Goal: Transaction & Acquisition: Obtain resource

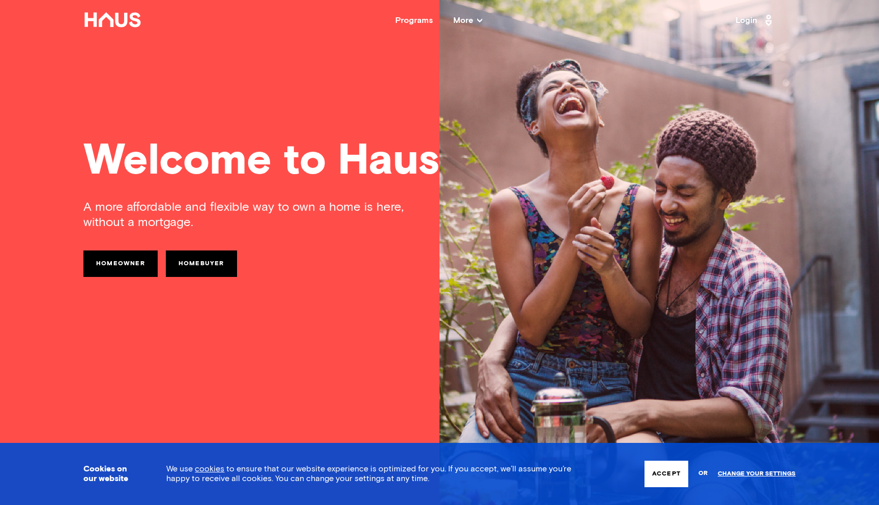
click at [128, 261] on link "Homeowner" at bounding box center [120, 263] width 74 height 26
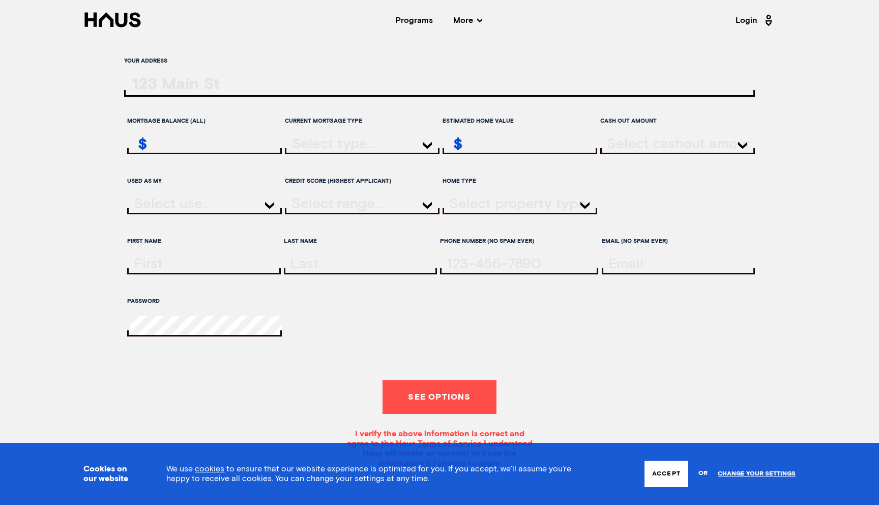
click at [245, 89] on input "ratesLocationInput" at bounding box center [439, 86] width 631 height 21
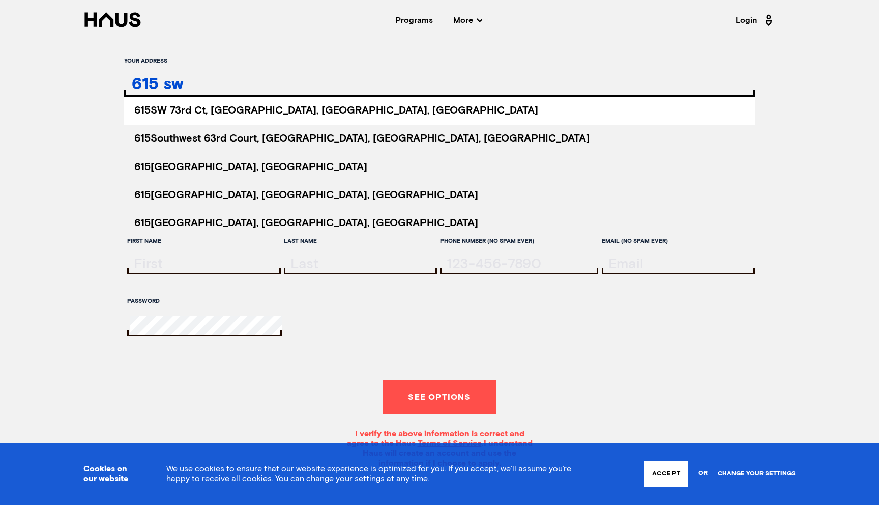
click at [227, 114] on span "[STREET_ADDRESS]" at bounding box center [336, 110] width 404 height 10
type input "[STREET_ADDRESS]"
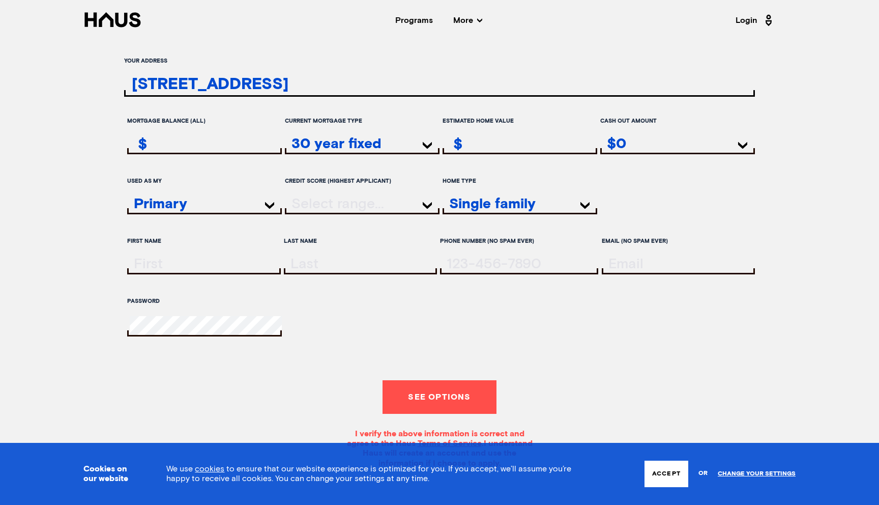
click at [445, 408] on button "See options" at bounding box center [439, 397] width 113 height 34
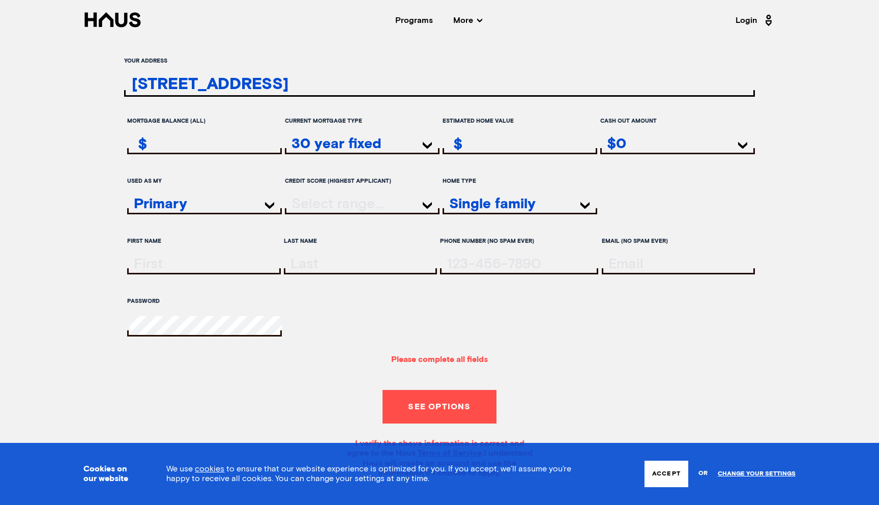
click at [349, 213] on div at bounding box center [362, 205] width 155 height 18
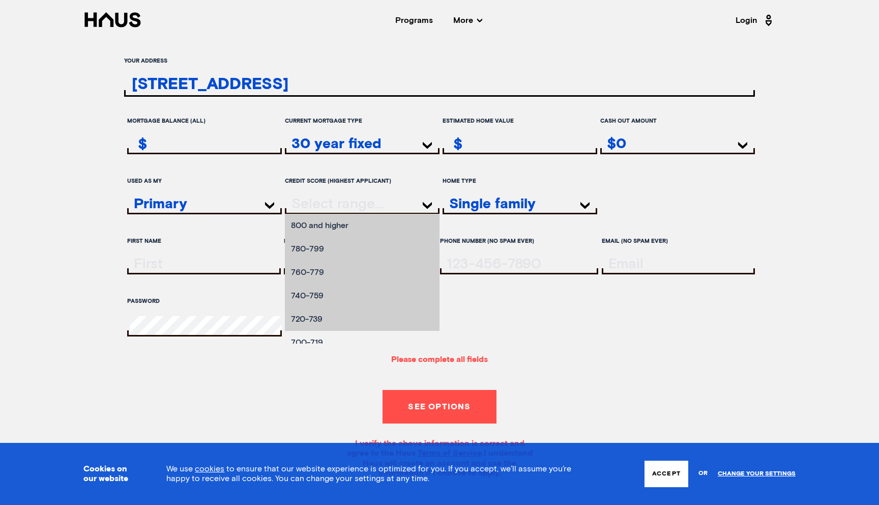
click at [291, 394] on form "Your address [STREET_ADDRESS] [STREET_ADDRESS] [STREET_ADDRESS] [STREET_ADDRESS…" at bounding box center [439, 265] width 631 height 426
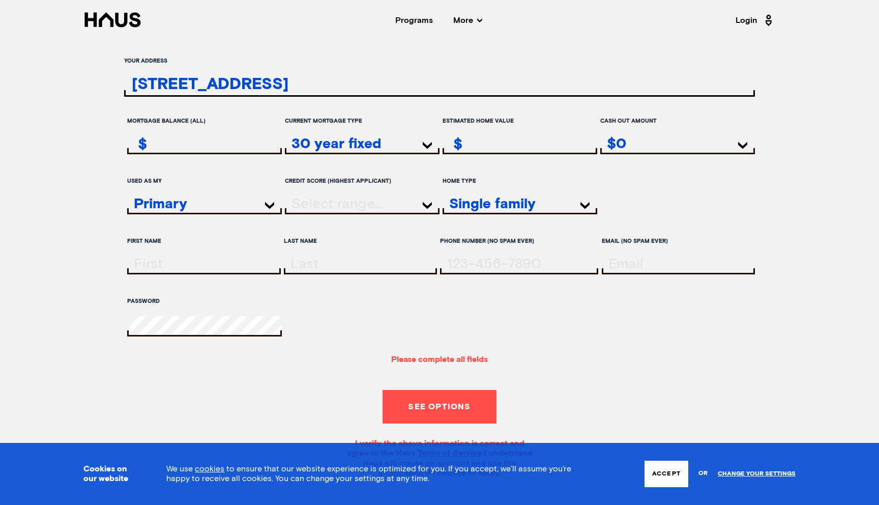
click at [237, 143] on input "remainingMortgageAmount" at bounding box center [206, 143] width 152 height 15
click at [236, 154] on div "$" at bounding box center [204, 145] width 155 height 18
